Goal: Task Accomplishment & Management: Complete application form

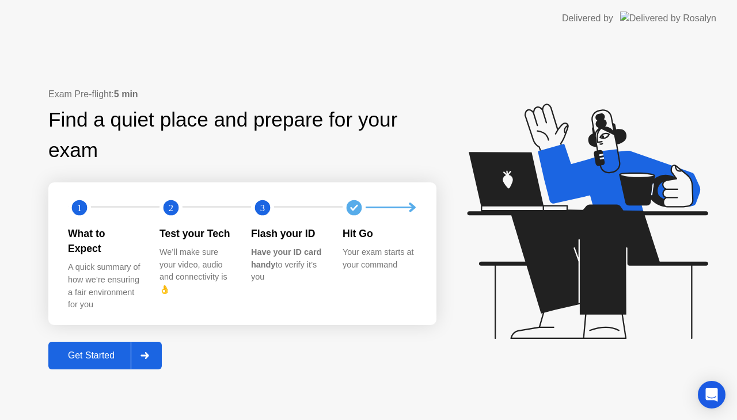
click at [121, 351] on div "Get Started" at bounding box center [91, 356] width 79 height 10
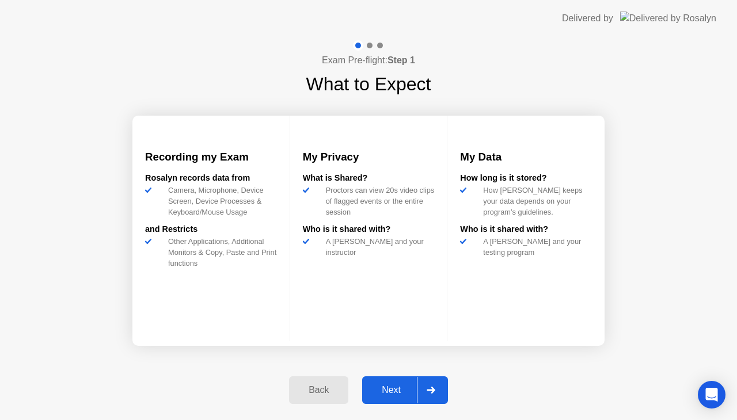
click at [381, 386] on div "Next" at bounding box center [391, 390] width 51 height 10
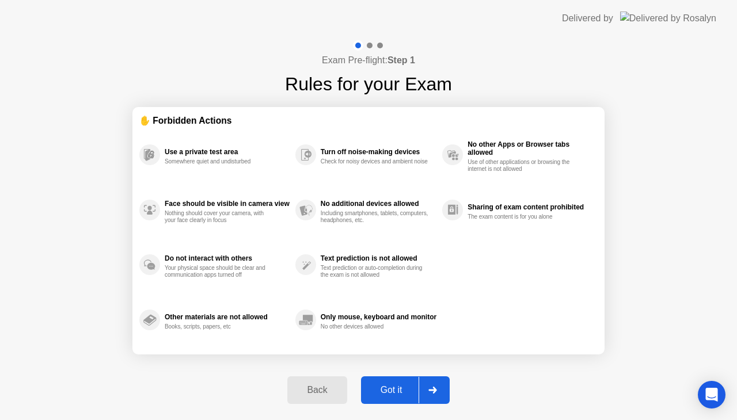
click at [400, 389] on div "Got it" at bounding box center [391, 390] width 54 height 10
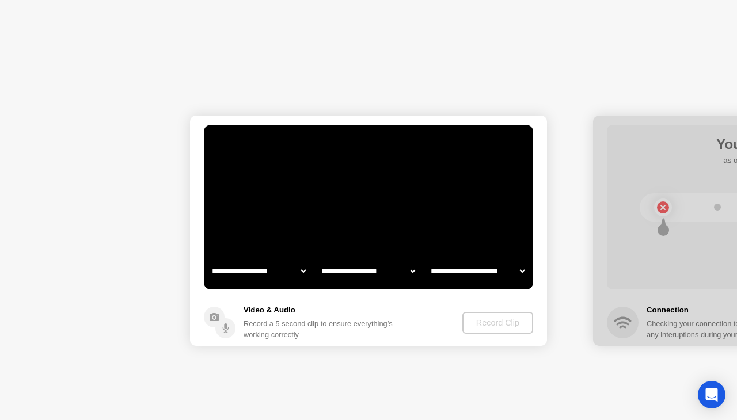
select select "**********"
select select "*******"
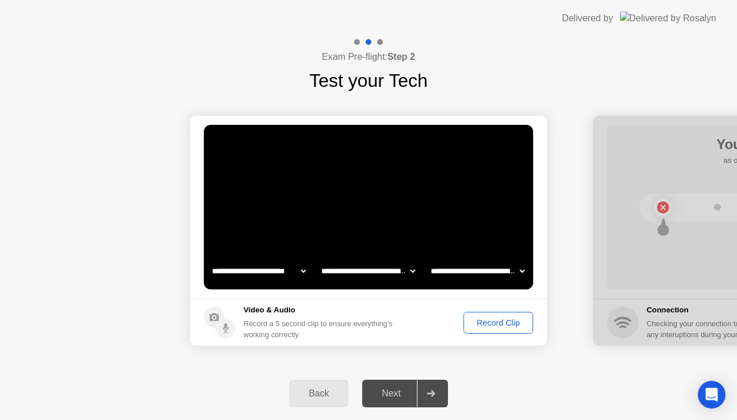
click at [485, 321] on div "Record Clip" at bounding box center [499, 322] width 62 height 9
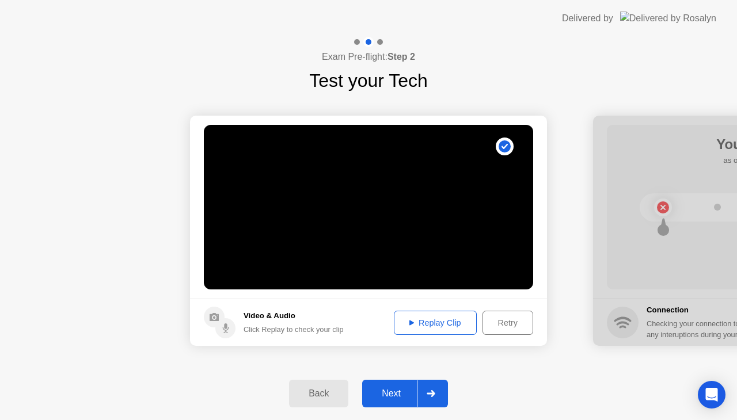
click at [433, 326] on div "Replay Clip" at bounding box center [435, 322] width 75 height 9
click at [391, 393] on div "Next" at bounding box center [391, 394] width 51 height 10
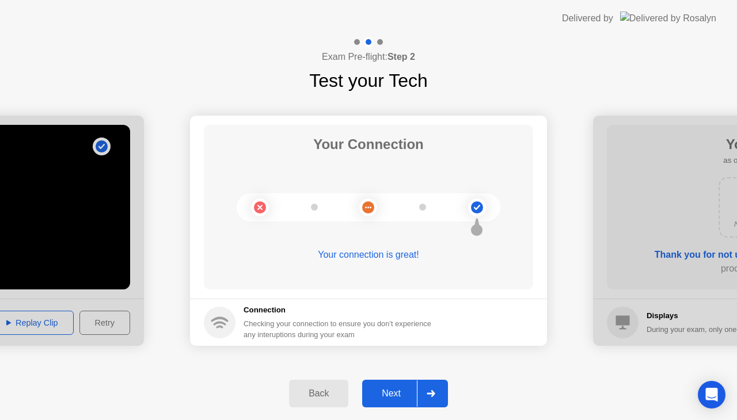
click at [389, 399] on div "Next" at bounding box center [391, 394] width 51 height 10
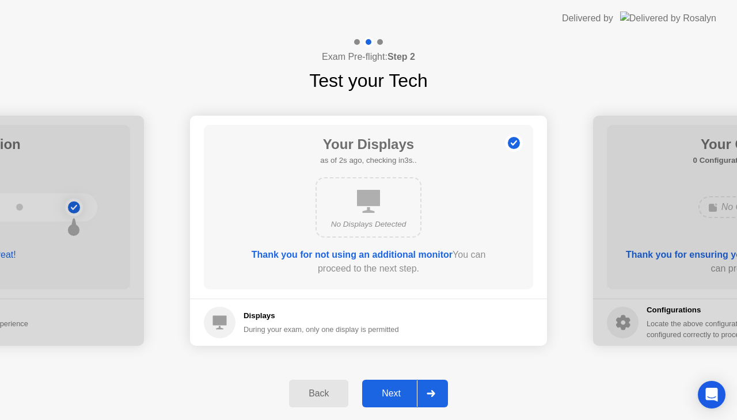
click at [390, 393] on div "Next" at bounding box center [391, 394] width 51 height 10
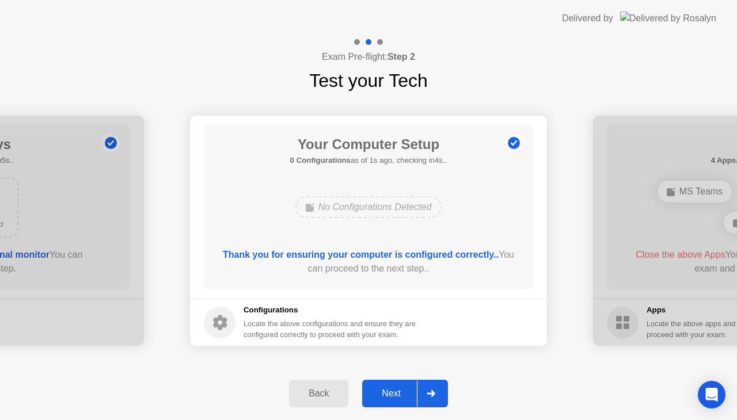
click at [405, 389] on div "Next" at bounding box center [391, 394] width 51 height 10
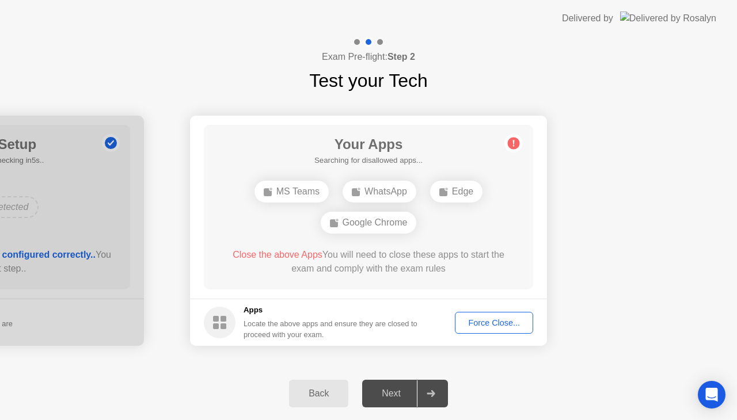
click at [496, 319] on div "Force Close..." at bounding box center [494, 322] width 70 height 9
click at [485, 325] on div "Force Close..." at bounding box center [494, 322] width 70 height 9
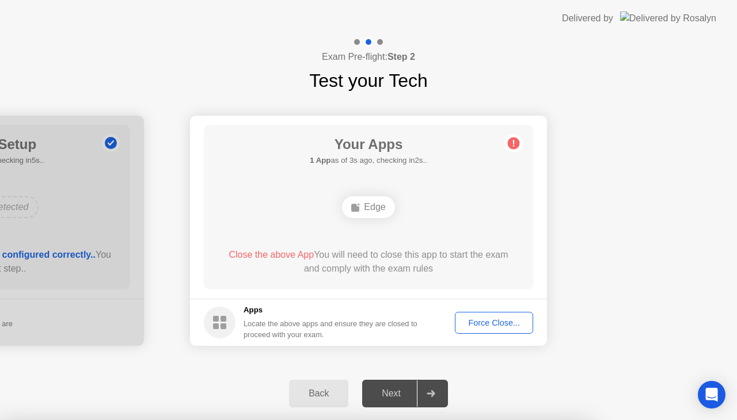
click at [478, 214] on div "Edge" at bounding box center [369, 207] width 264 height 31
click at [481, 321] on div "Force Close..." at bounding box center [494, 322] width 70 height 9
click at [377, 202] on div "Edge" at bounding box center [368, 207] width 52 height 22
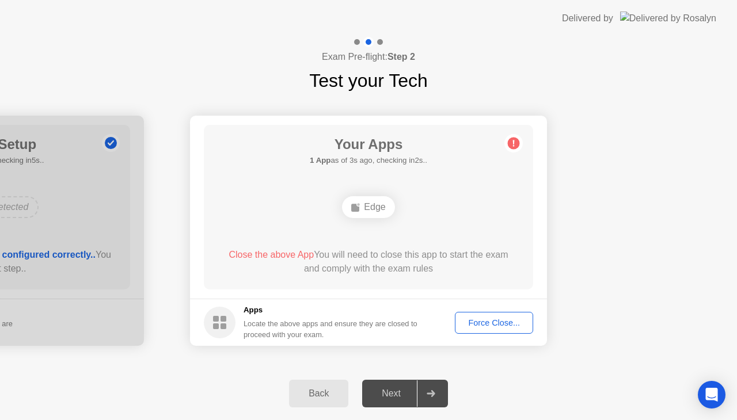
click at [267, 257] on span "Close the above App" at bounding box center [271, 255] width 85 height 10
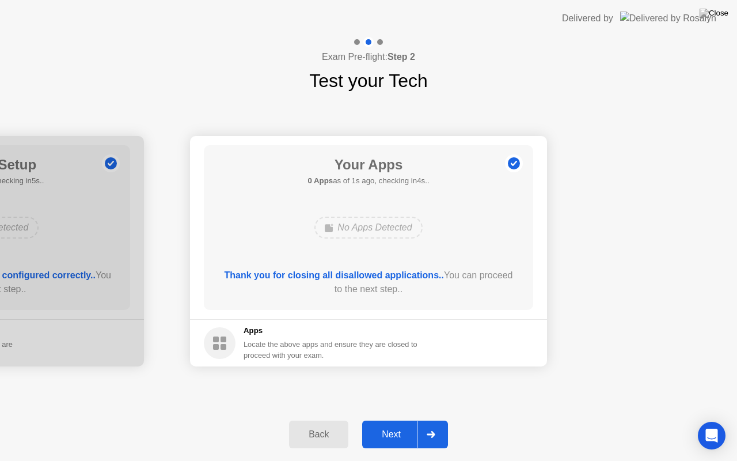
click at [400, 420] on div "Next" at bounding box center [391, 434] width 51 height 10
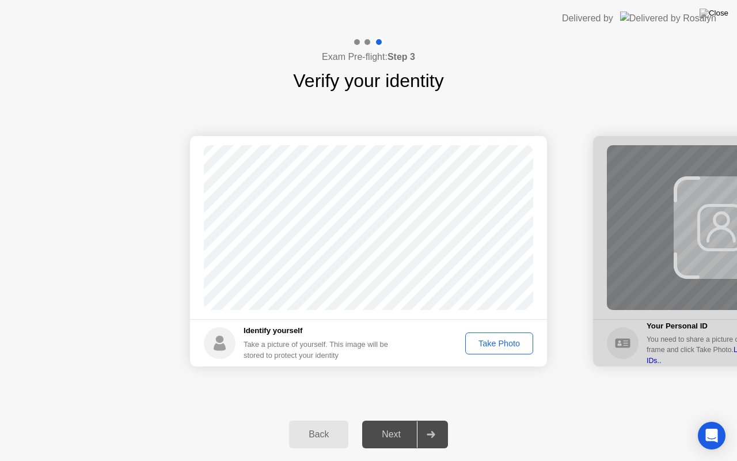
click at [489, 339] on div "Take Photo" at bounding box center [499, 343] width 60 height 9
click at [379, 420] on div "Next" at bounding box center [391, 434] width 51 height 10
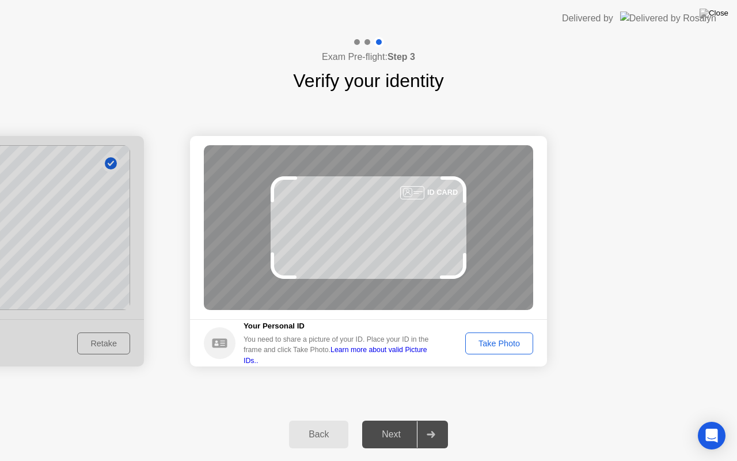
click at [493, 341] on div "Take Photo" at bounding box center [499, 343] width 60 height 9
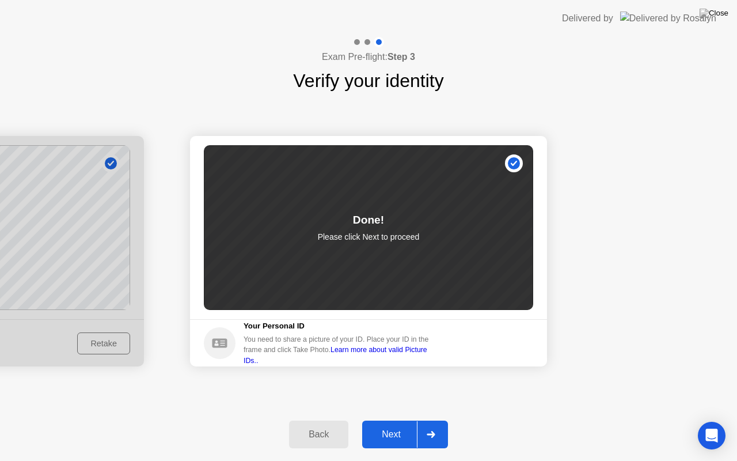
click at [393, 420] on div "Next" at bounding box center [391, 434] width 51 height 10
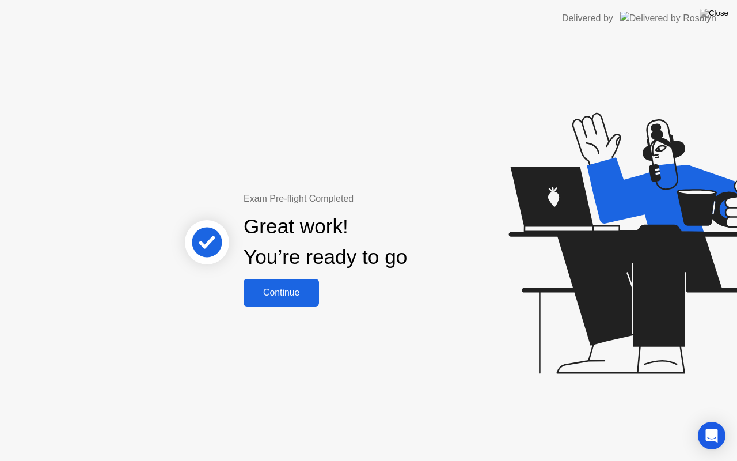
click at [302, 291] on div "Continue" at bounding box center [281, 292] width 69 height 10
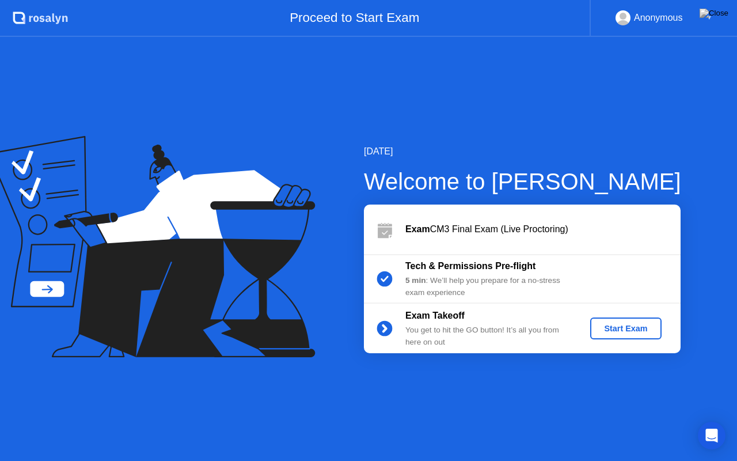
click at [628, 327] on div "Start Exam" at bounding box center [626, 328] width 62 height 9
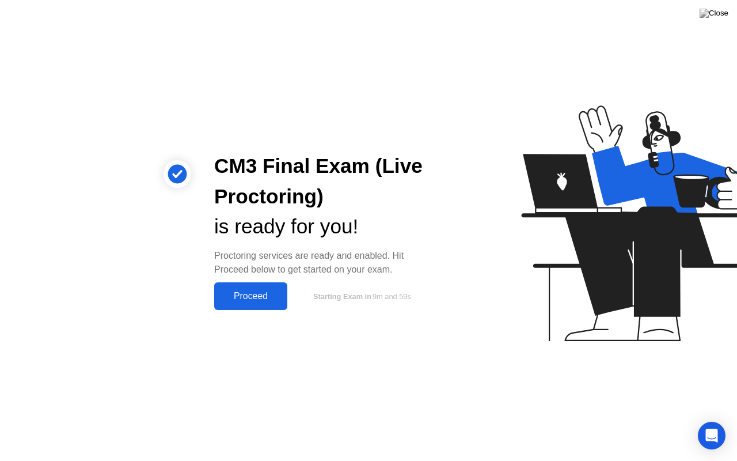
click at [265, 294] on div "Proceed" at bounding box center [251, 296] width 66 height 10
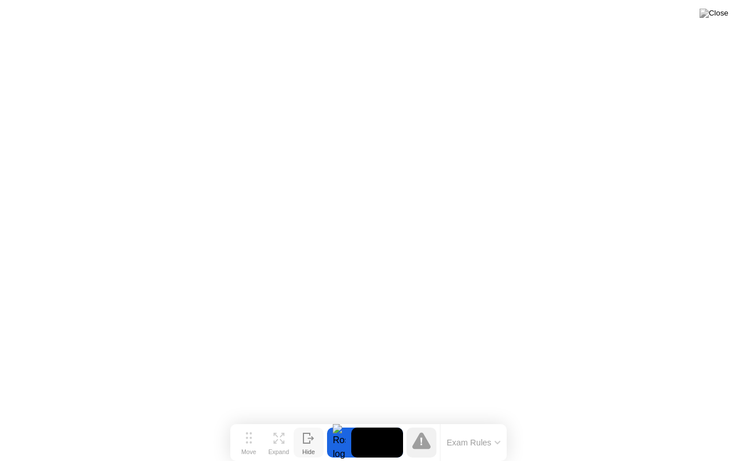
click at [312, 420] on icon at bounding box center [310, 438] width 6 height 4
